Goal: Task Accomplishment & Management: Manage account settings

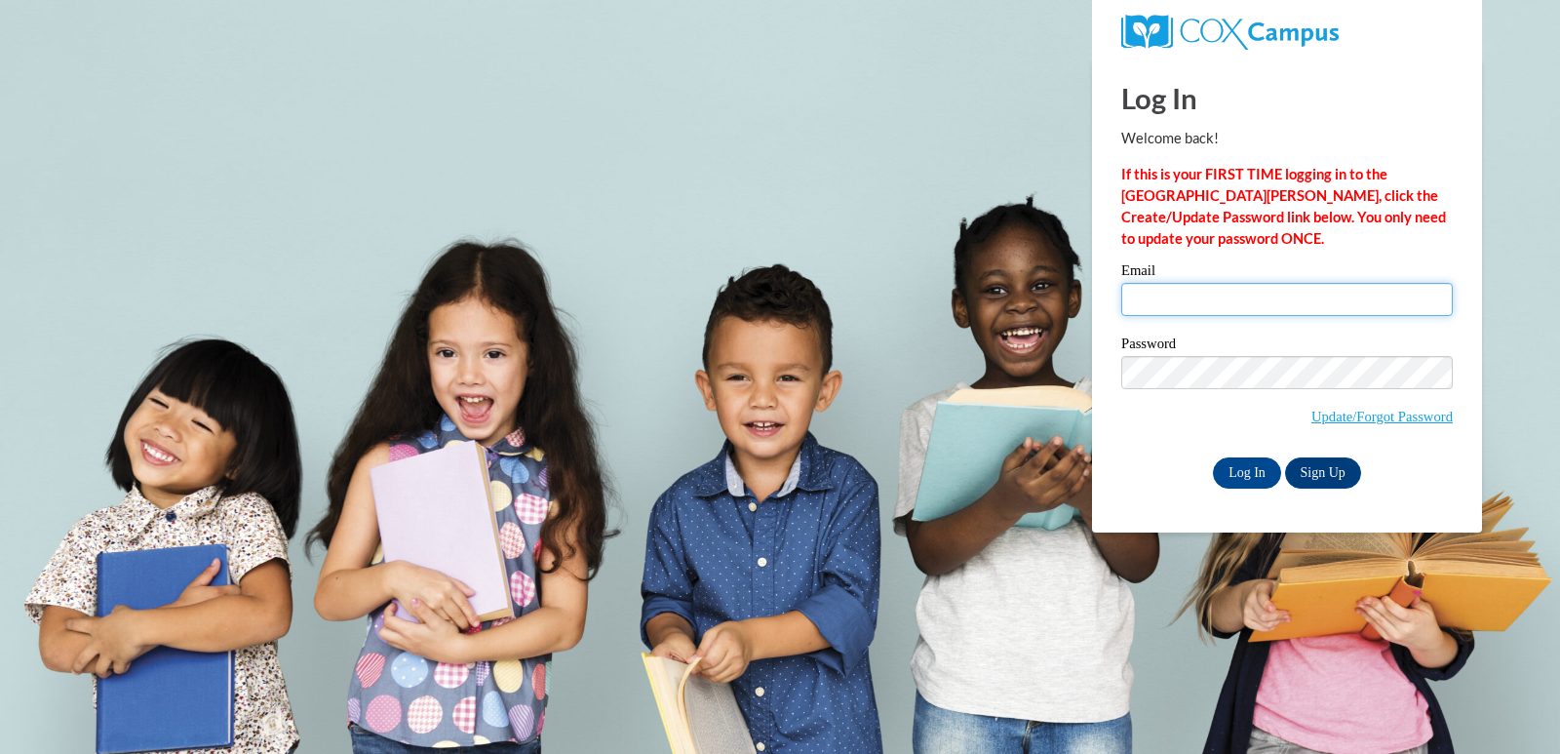
click at [1202, 303] on input "Email" at bounding box center [1286, 299] width 331 height 33
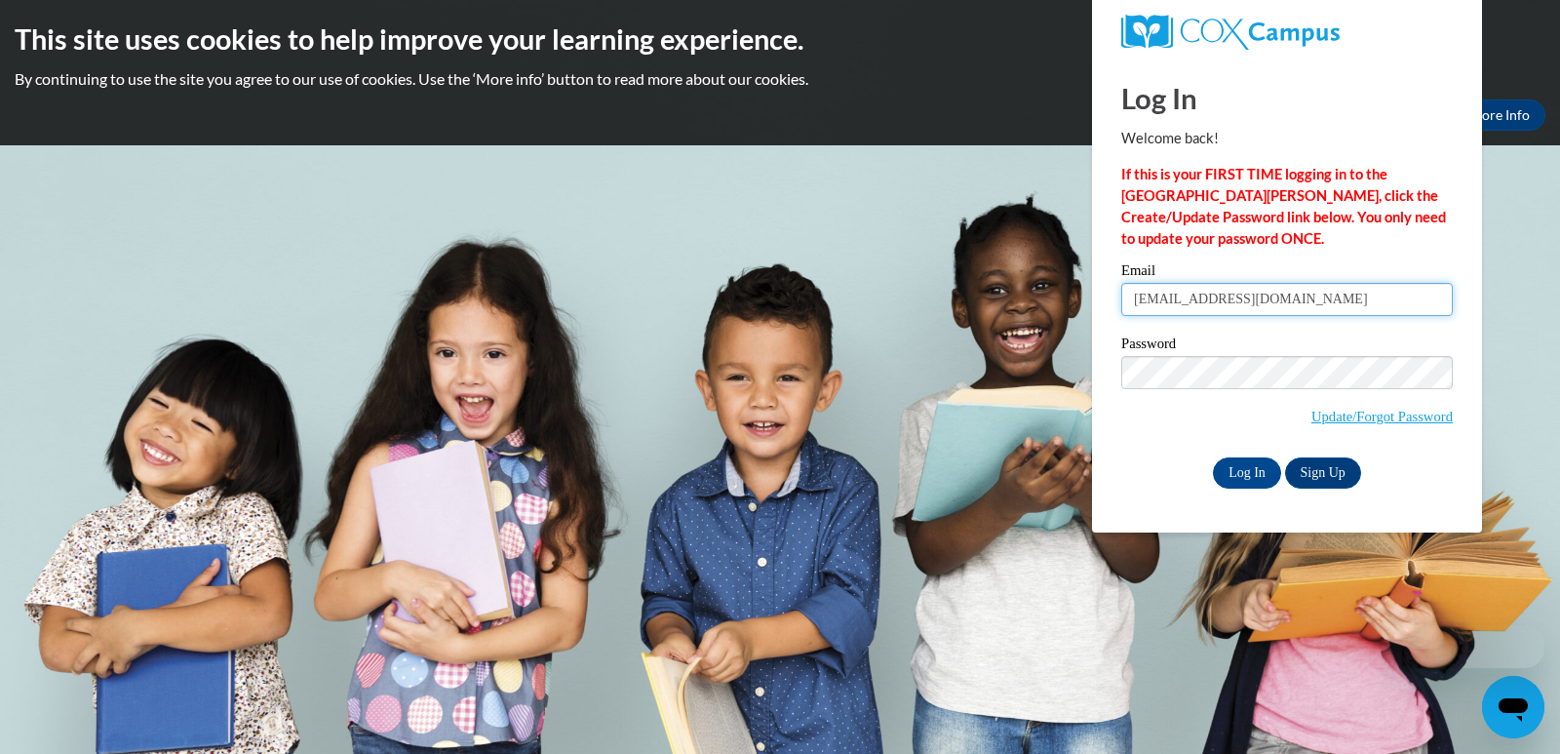
type input "[EMAIL_ADDRESS][DOMAIN_NAME]"
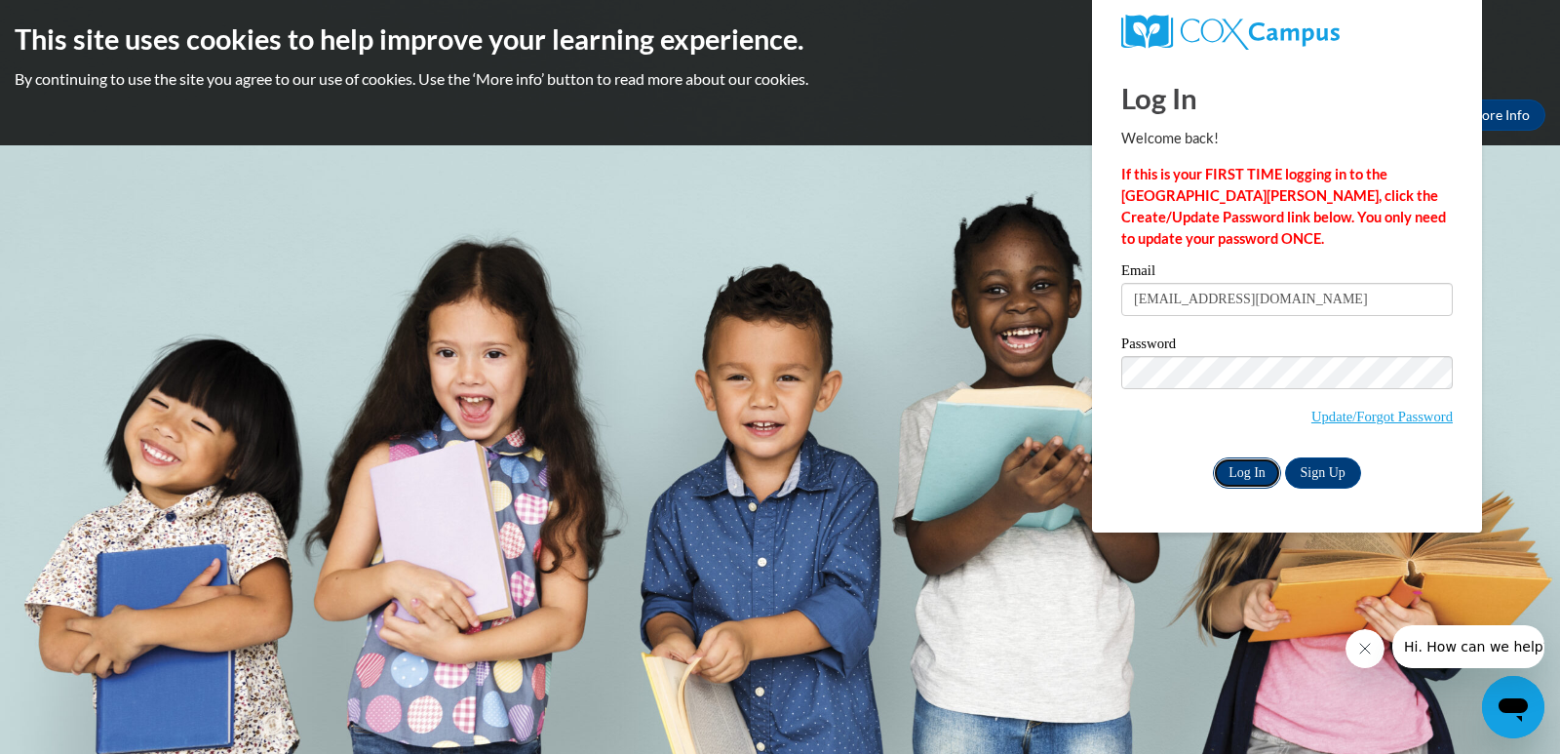
click at [1236, 478] on input "Log In" at bounding box center [1247, 472] width 68 height 31
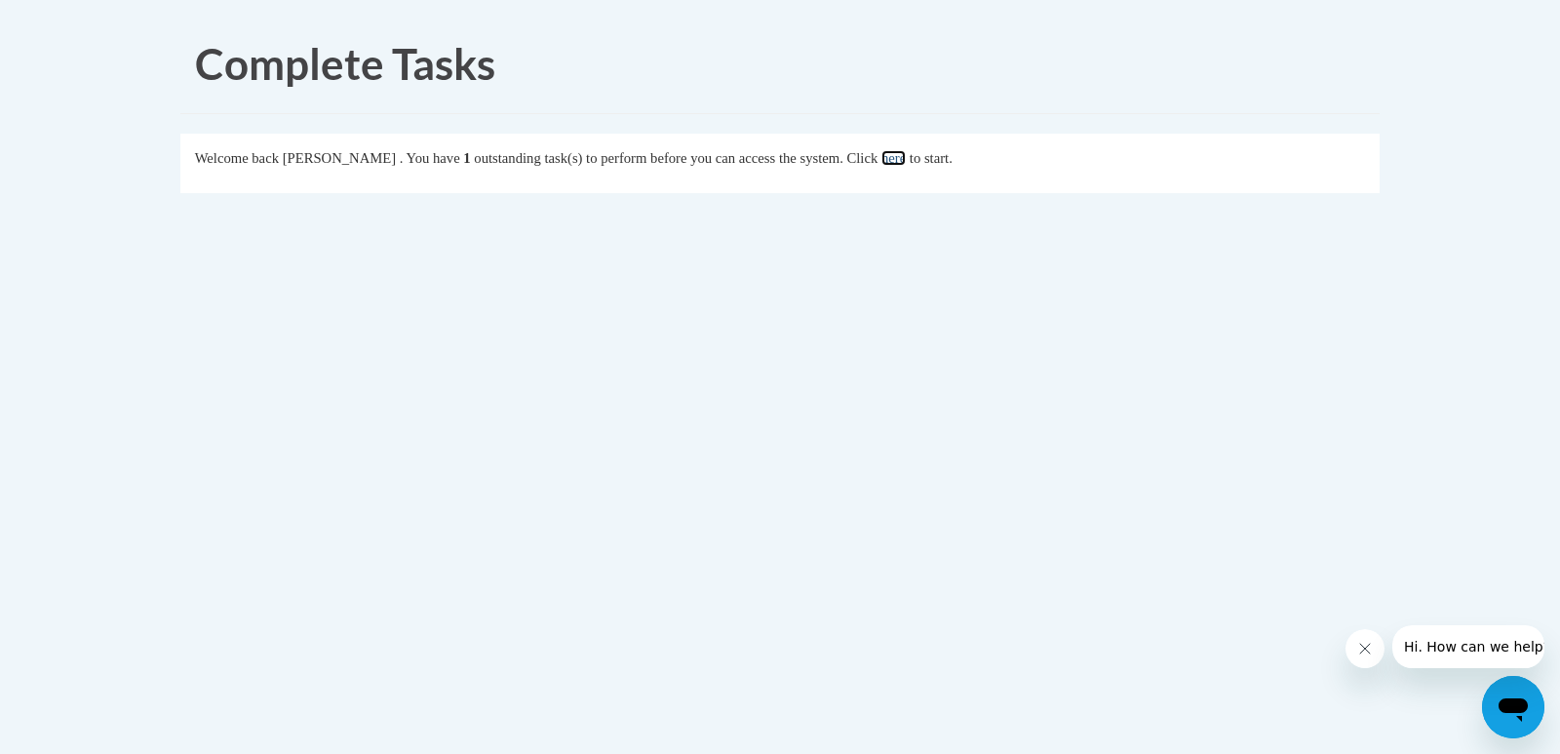
click at [906, 163] on link "here" at bounding box center [893, 158] width 24 height 16
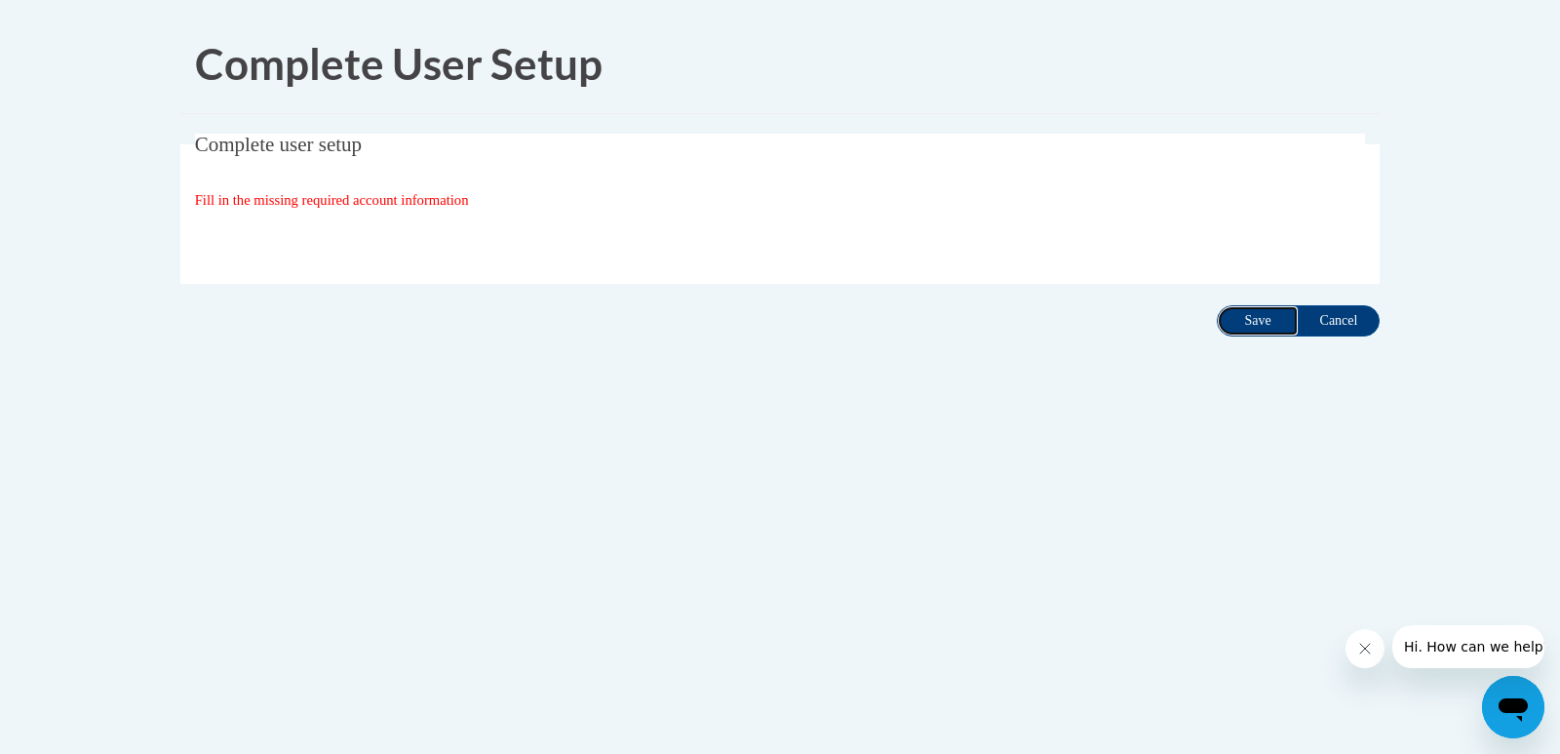
click at [1236, 334] on input "Save" at bounding box center [1258, 320] width 82 height 31
click at [332, 194] on span "Fill in the missing required account information" at bounding box center [332, 200] width 274 height 16
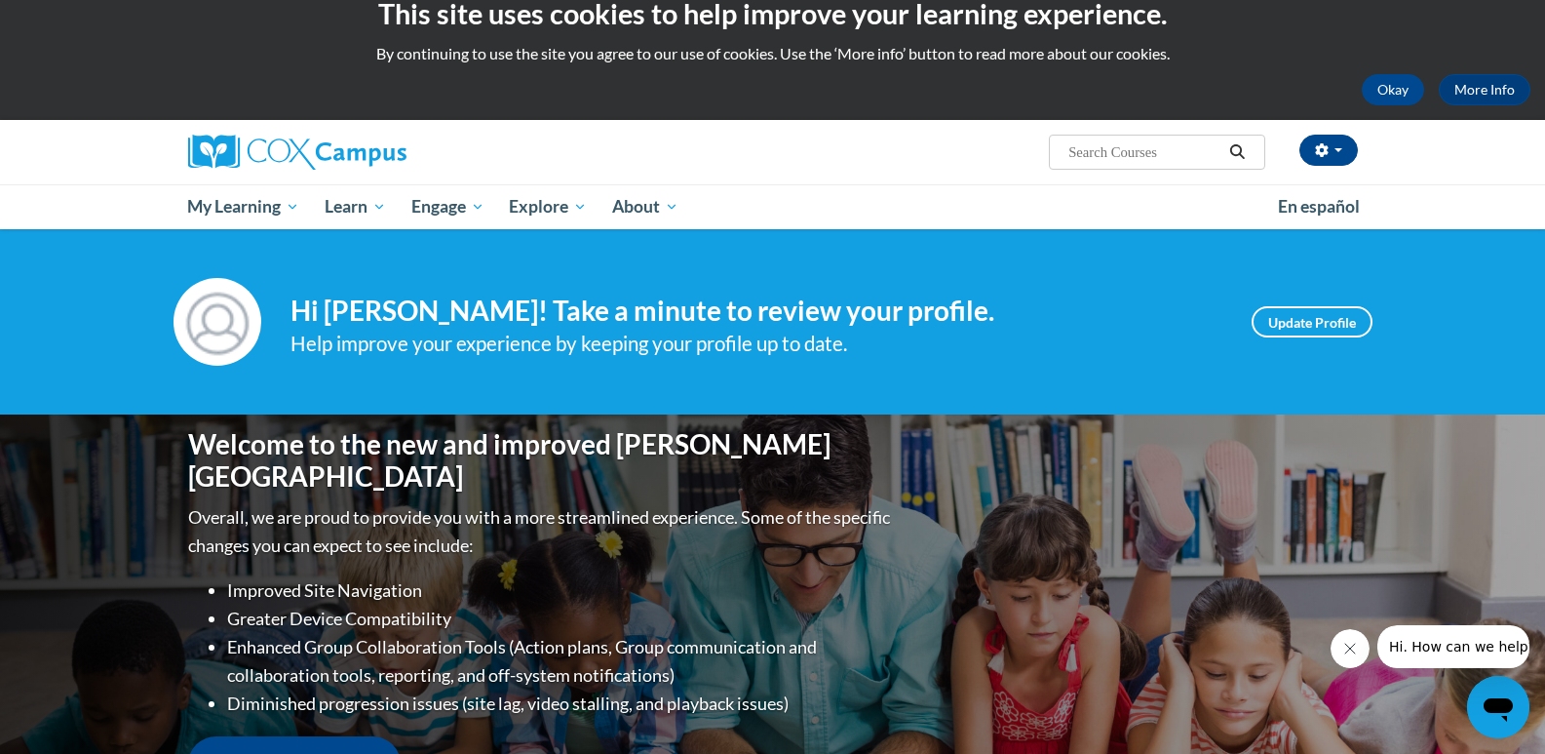
scroll to position [32, 0]
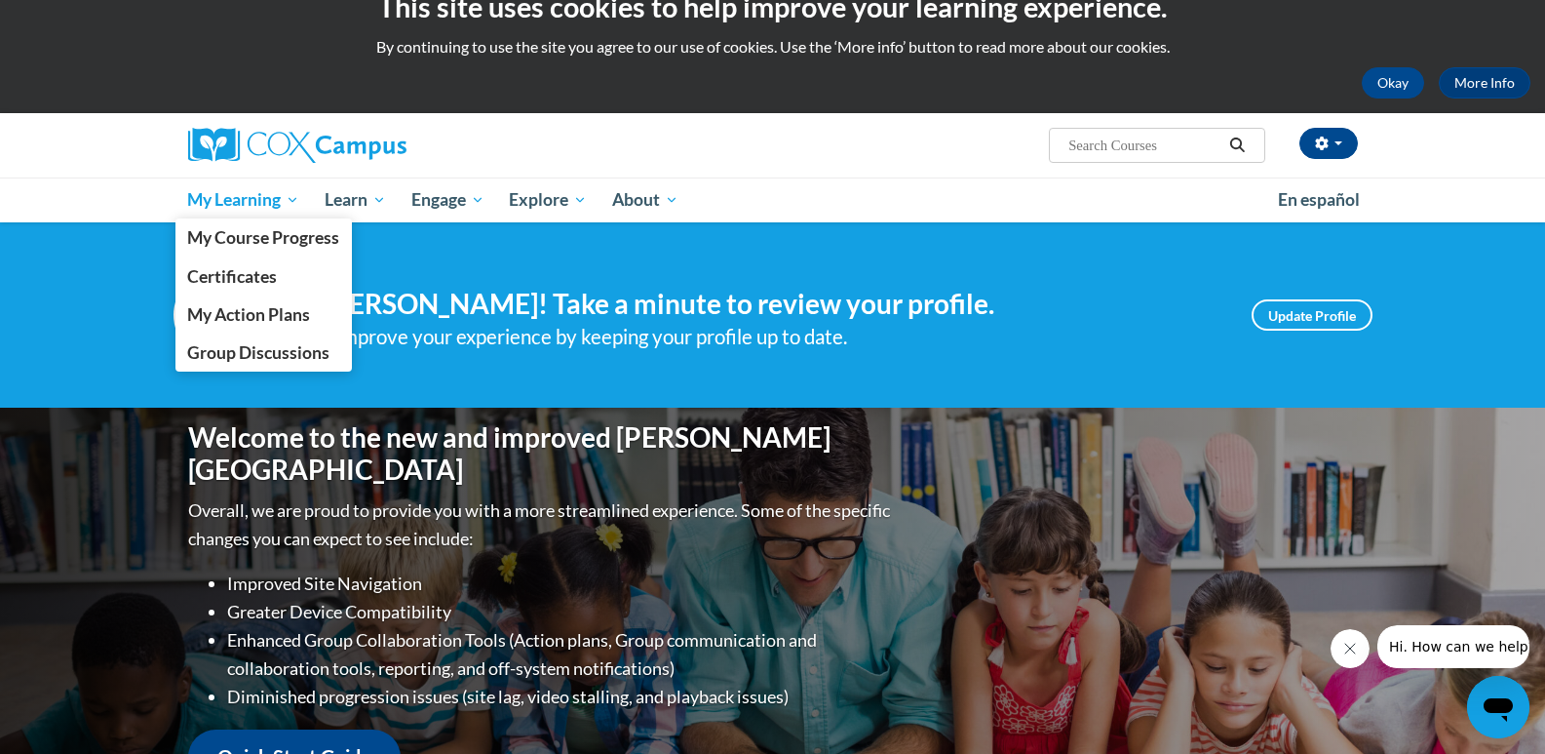
click at [268, 203] on span "My Learning" at bounding box center [243, 199] width 112 height 23
click at [267, 201] on span "My Learning" at bounding box center [243, 199] width 112 height 23
click at [200, 200] on span "My Learning" at bounding box center [243, 199] width 112 height 23
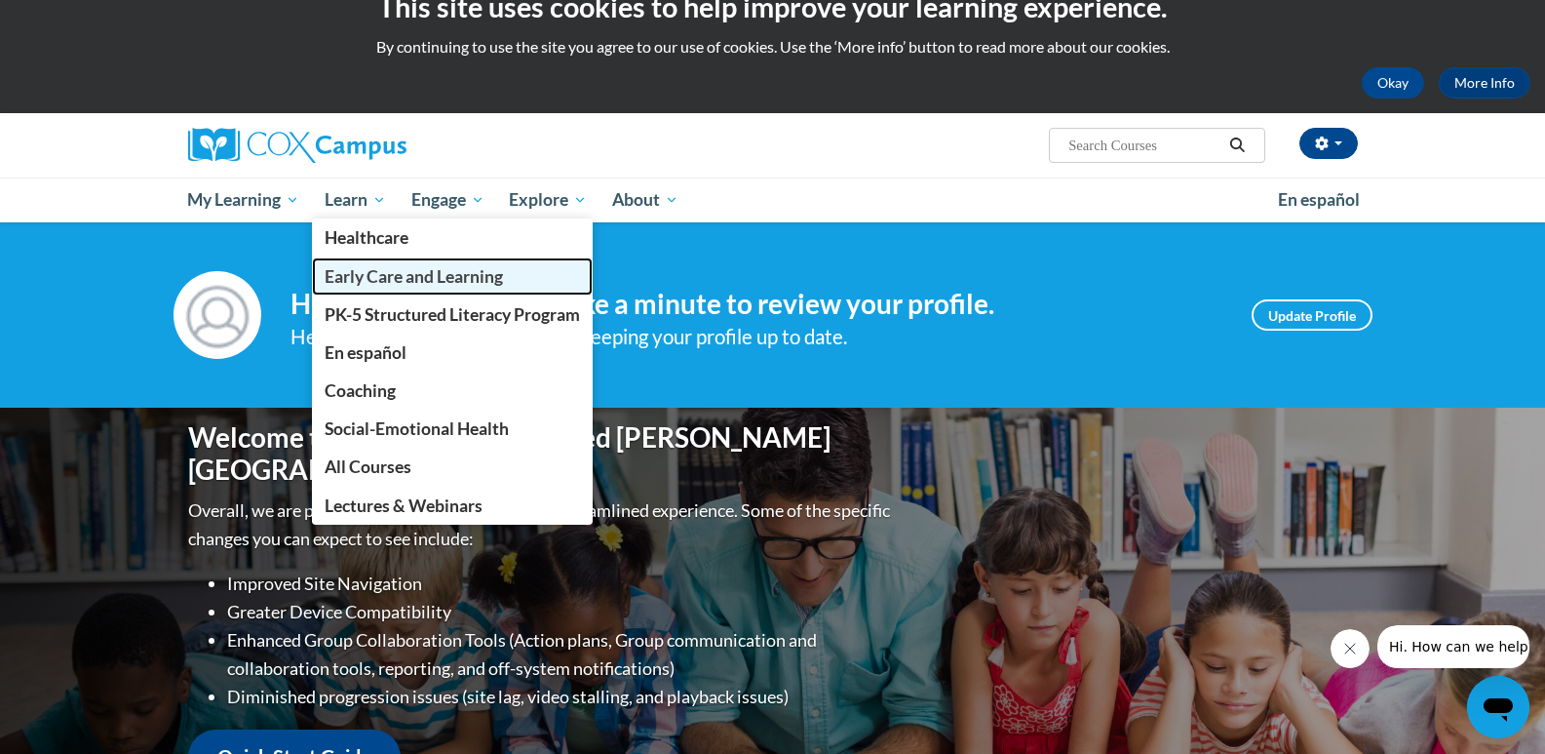
click at [411, 281] on span "Early Care and Learning" at bounding box center [414, 276] width 178 height 20
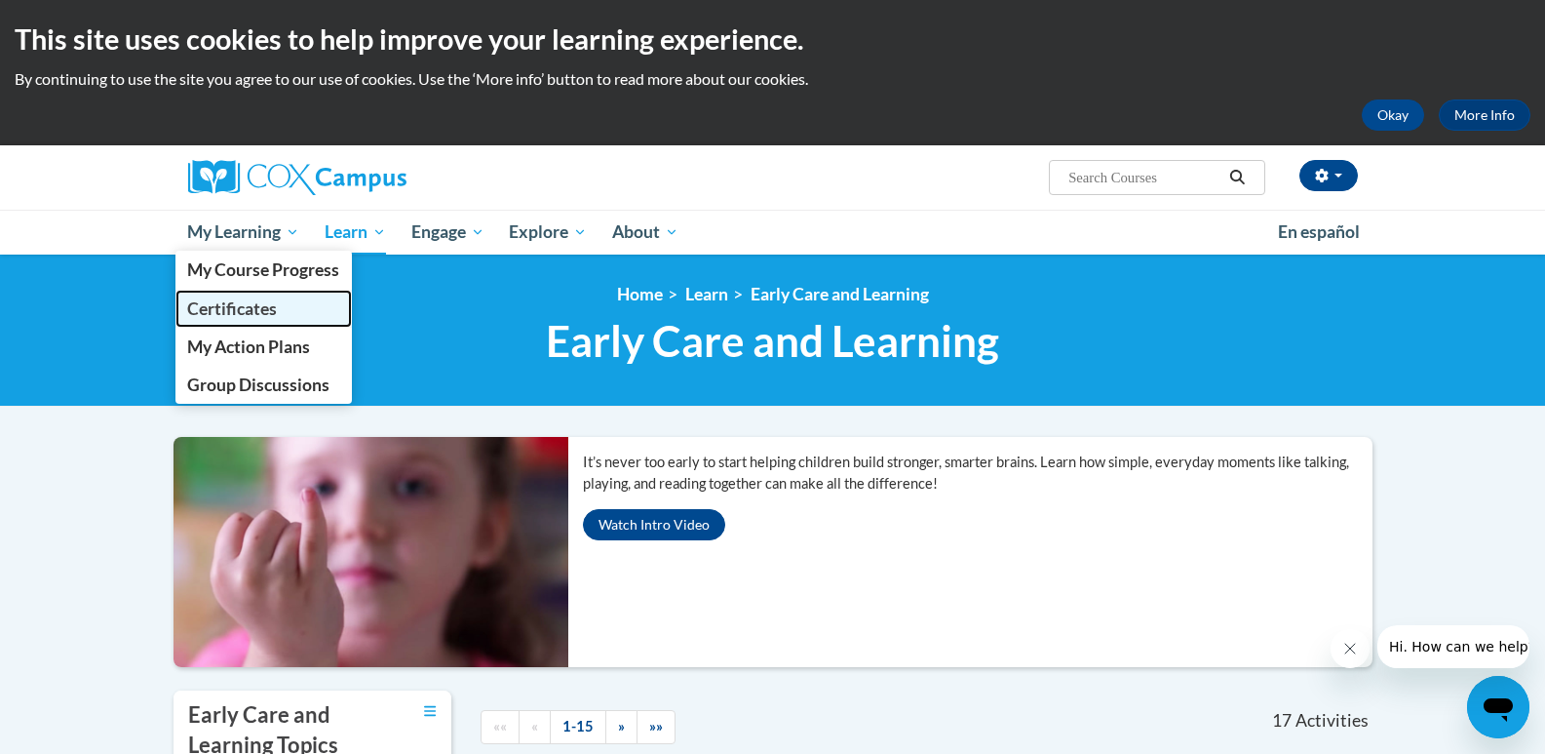
click at [257, 308] on span "Certificates" at bounding box center [232, 308] width 90 height 20
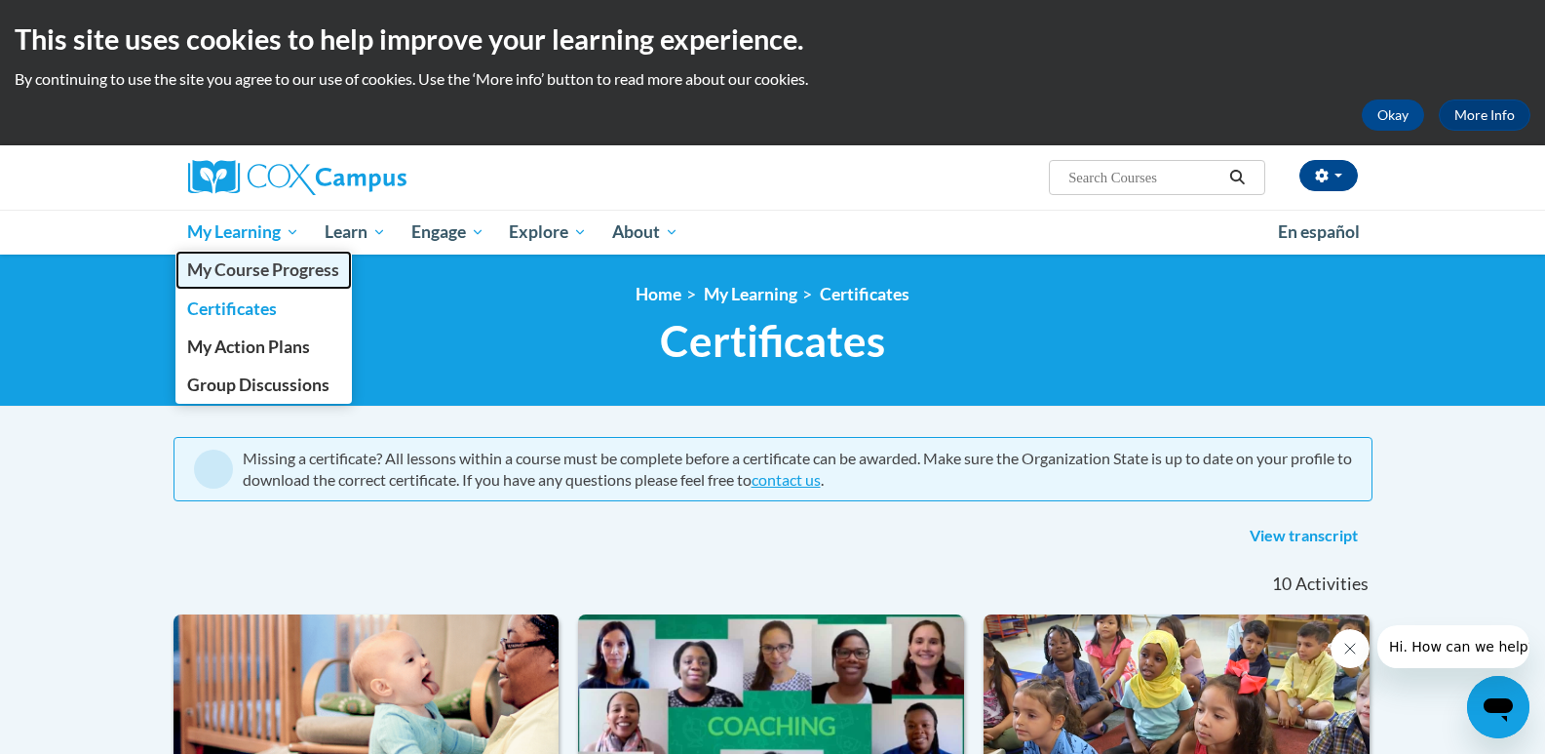
click at [253, 280] on span "My Course Progress" at bounding box center [263, 269] width 152 height 20
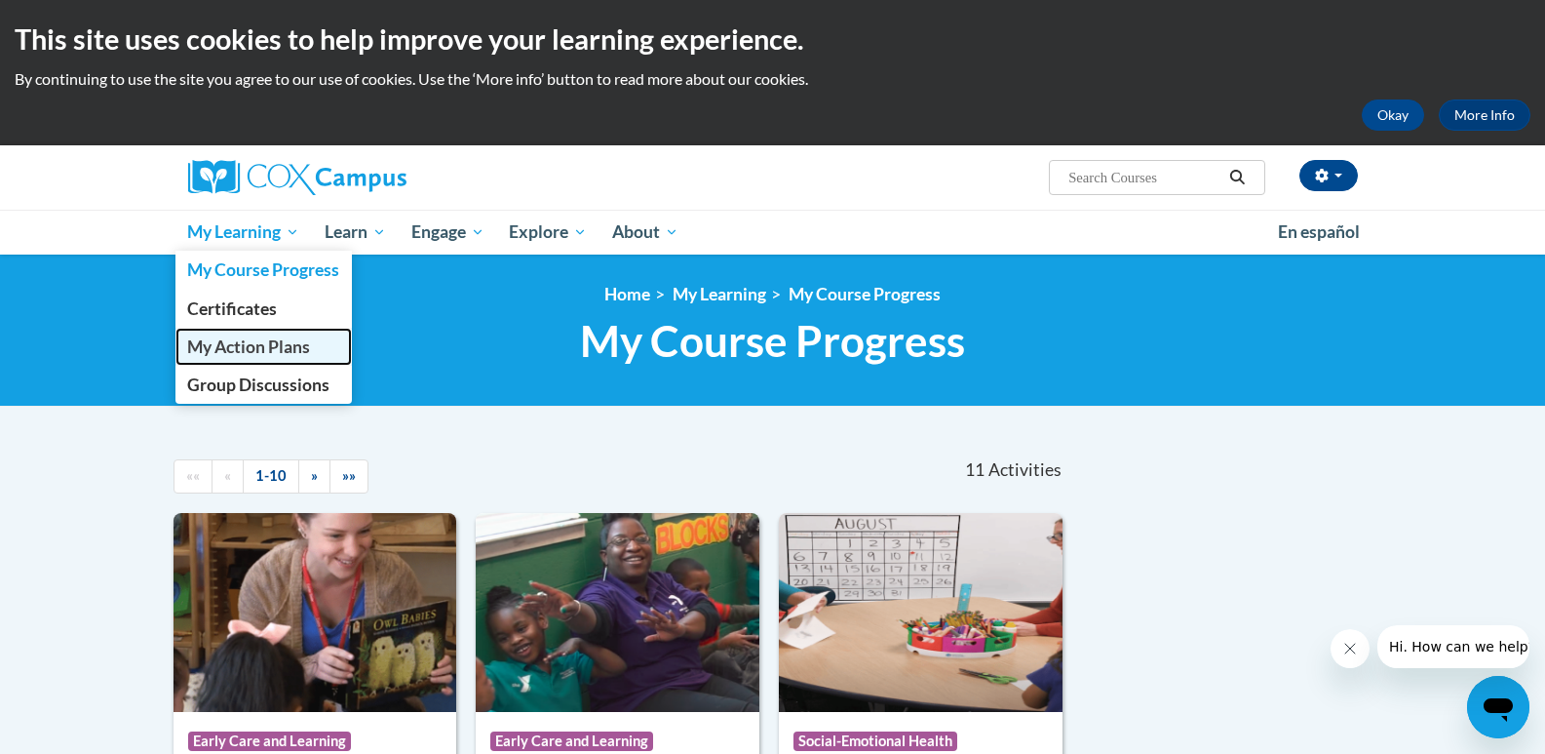
click at [287, 358] on link "My Action Plans" at bounding box center [263, 347] width 177 height 38
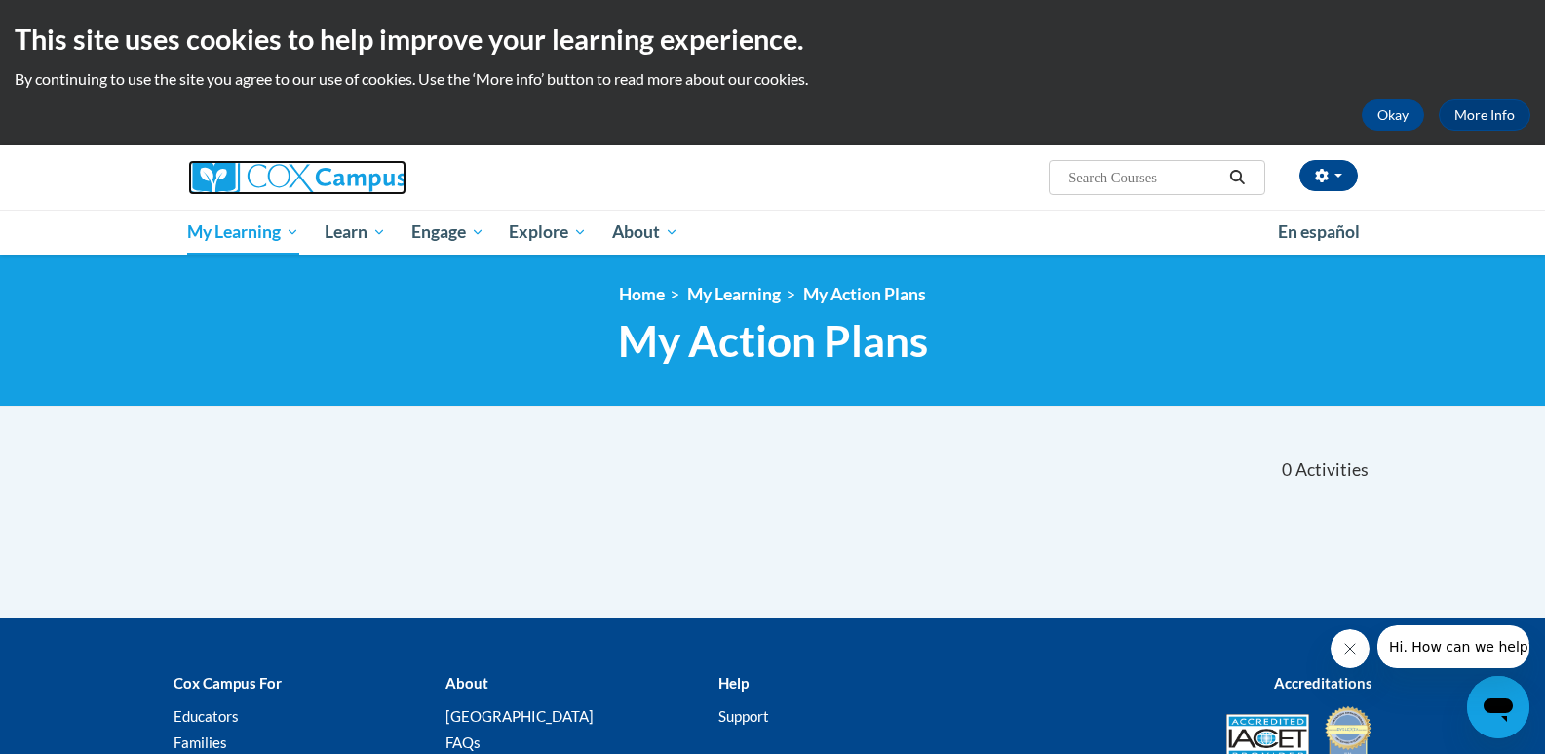
click at [277, 183] on img at bounding box center [297, 177] width 218 height 35
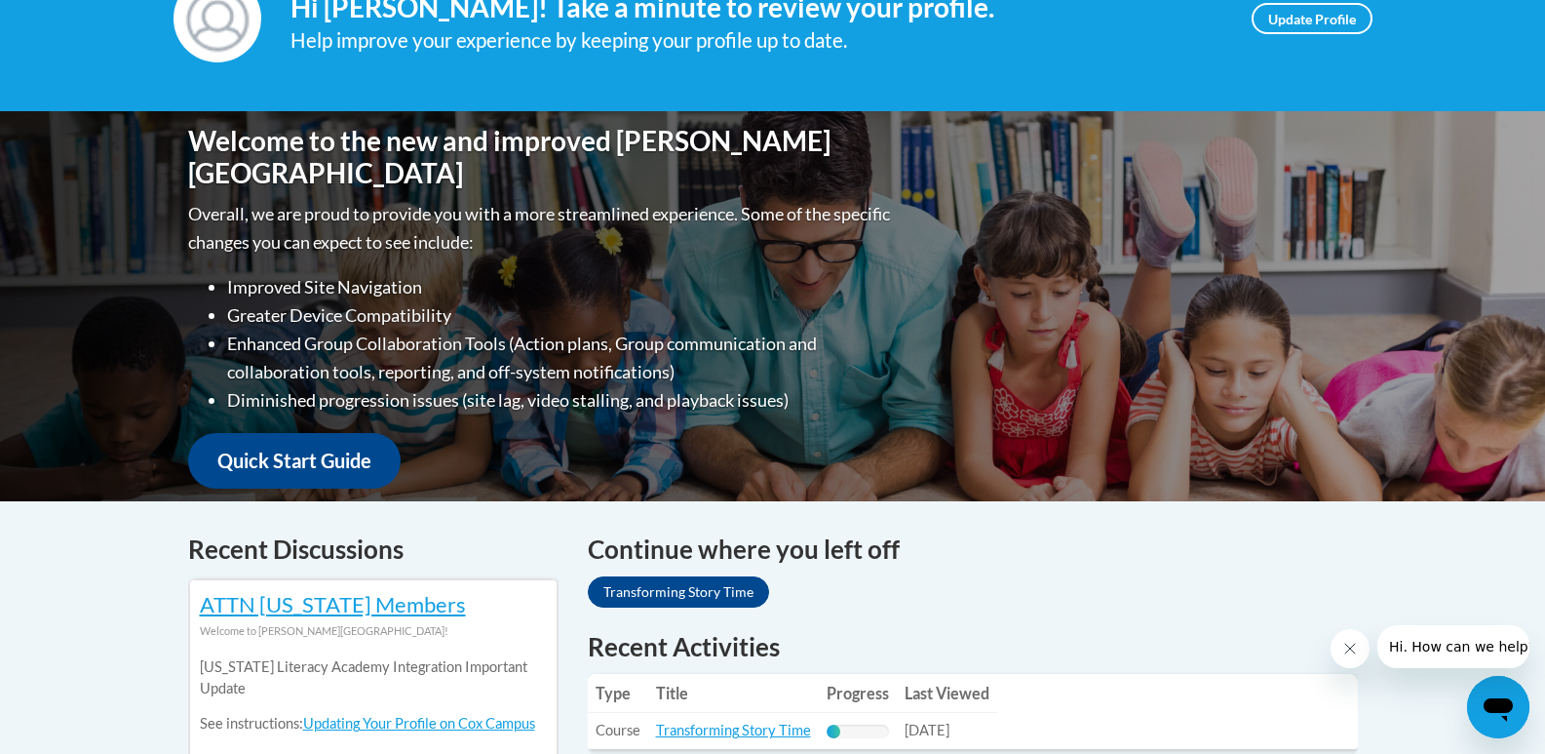
scroll to position [325, 0]
